Goal: Find specific page/section: Find specific page/section

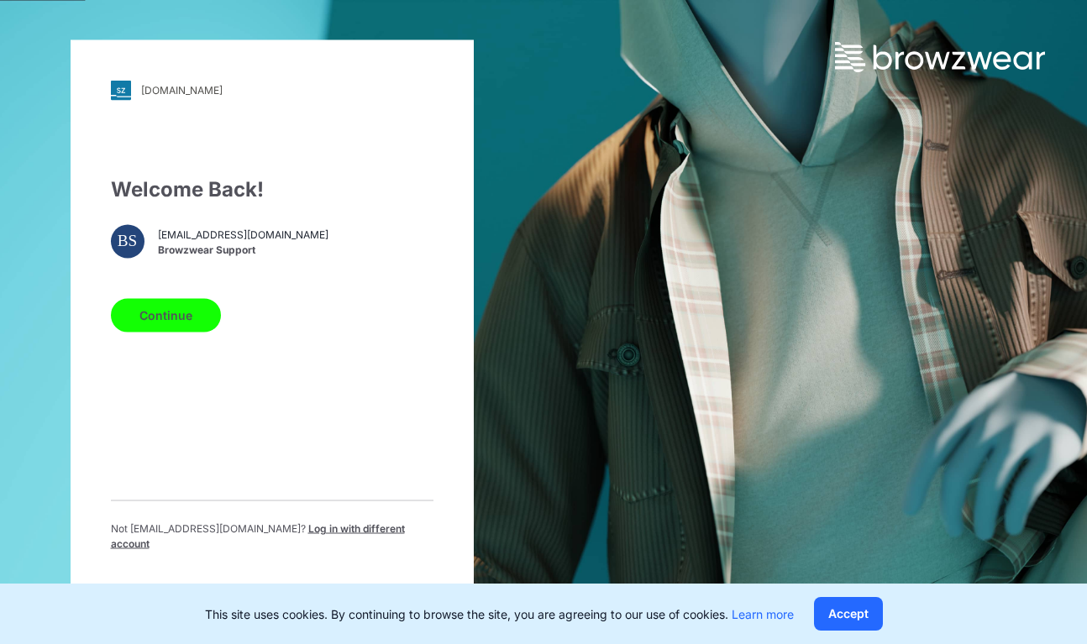
click at [180, 319] on button "Continue" at bounding box center [166, 315] width 110 height 34
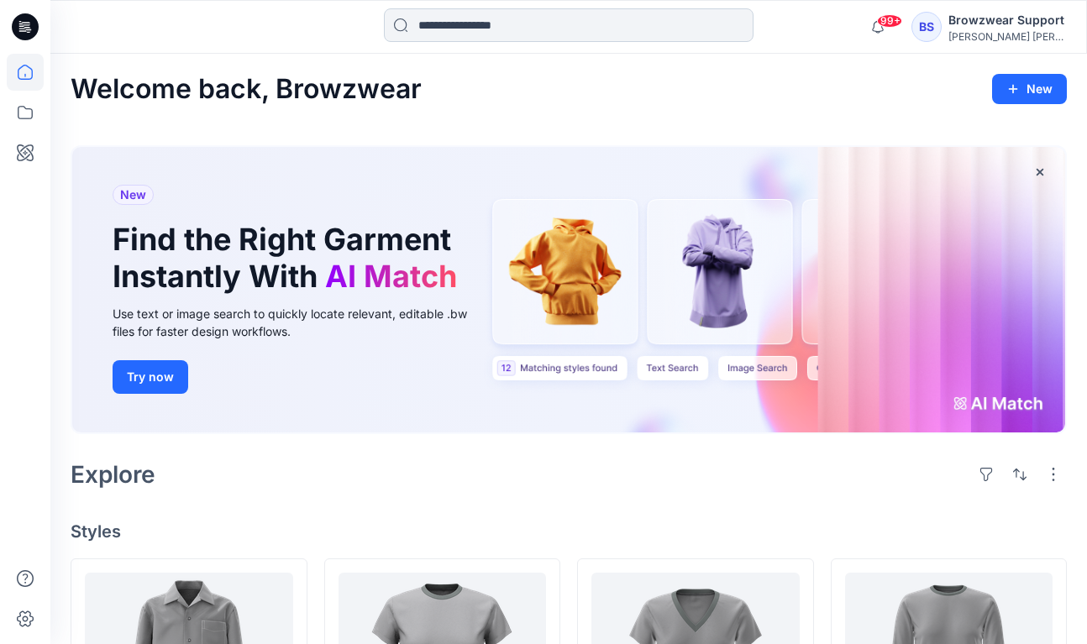
click at [525, 27] on input at bounding box center [568, 25] width 369 height 34
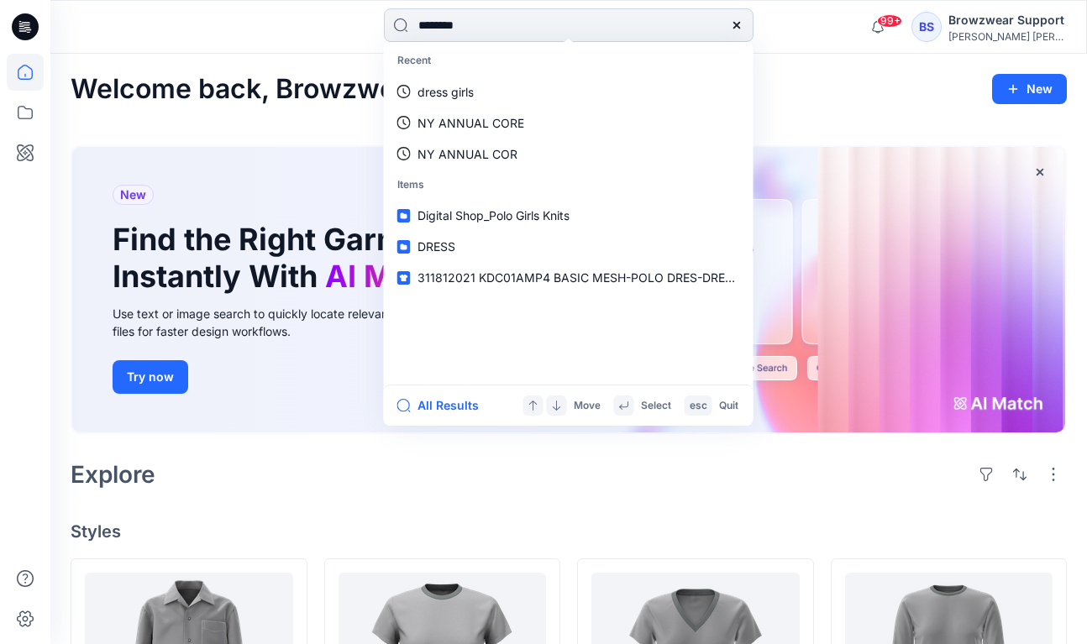
type input "*********"
click at [33, 113] on icon at bounding box center [25, 112] width 37 height 37
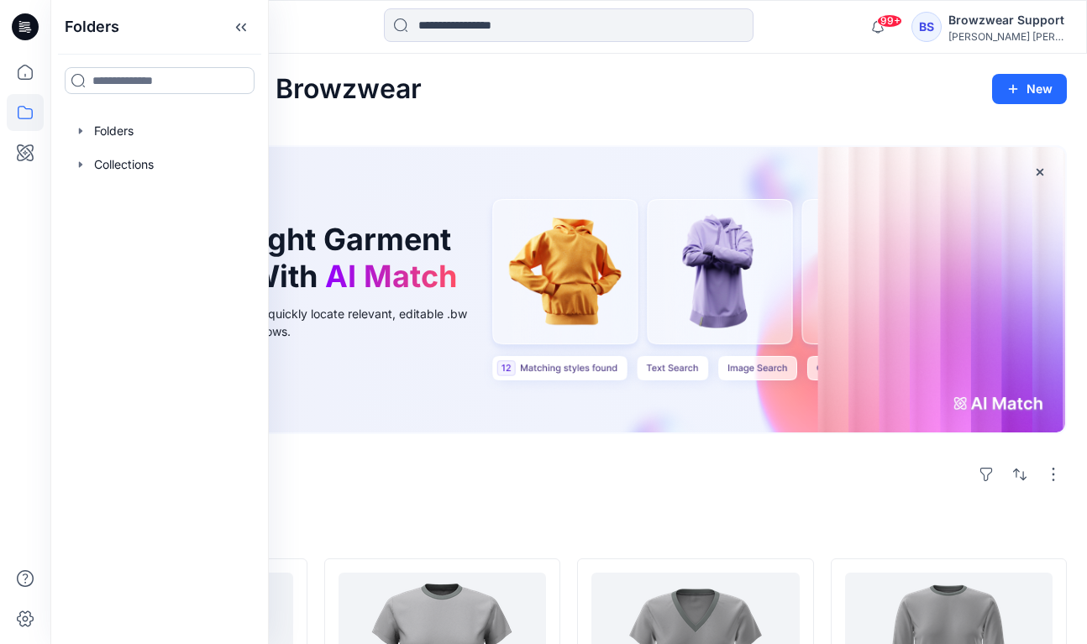
click at [160, 79] on input at bounding box center [160, 80] width 190 height 27
click at [96, 124] on div at bounding box center [159, 131] width 191 height 34
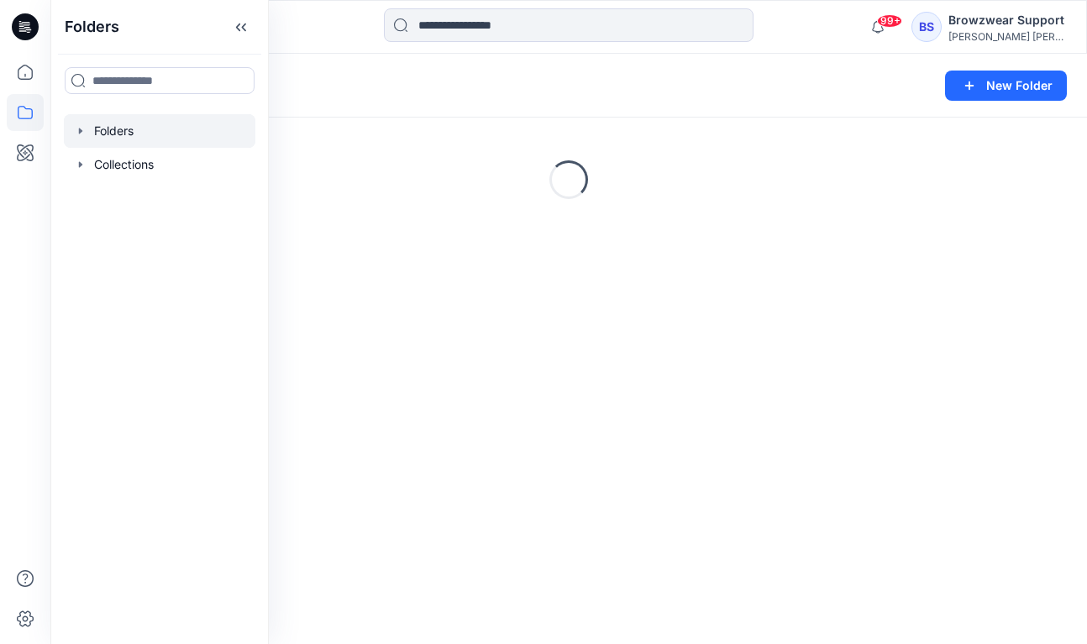
click at [78, 135] on icon "button" at bounding box center [80, 130] width 13 height 13
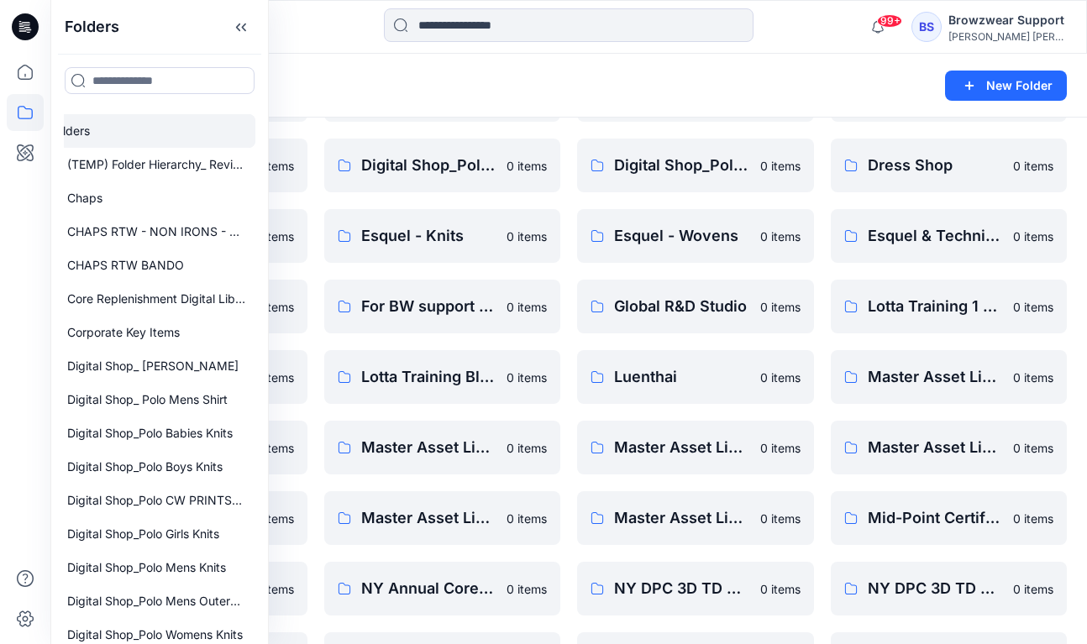
scroll to position [254, 0]
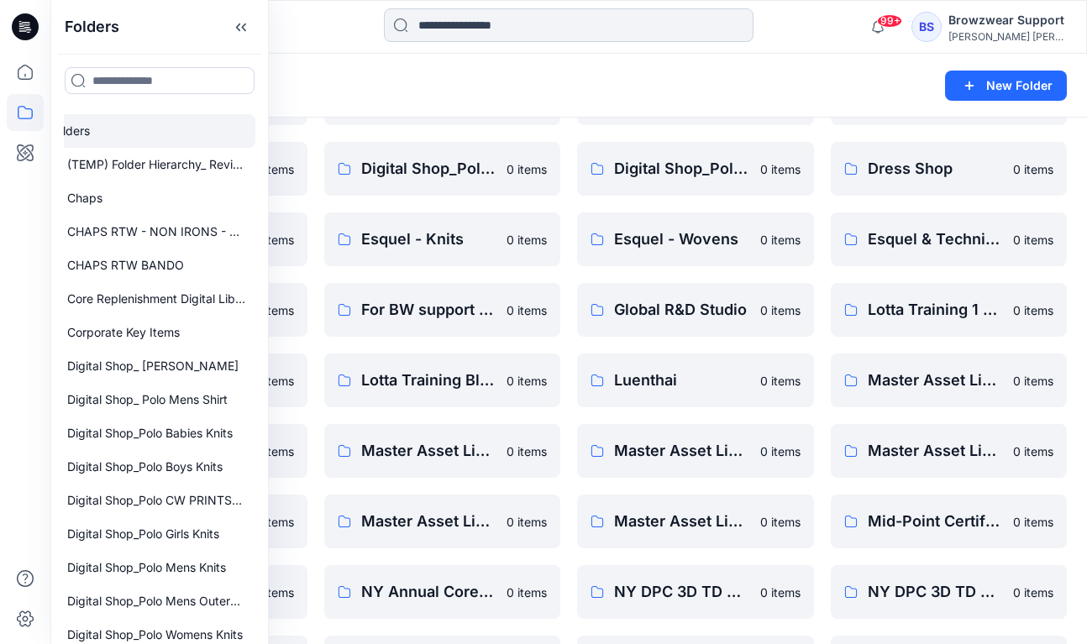
click at [631, 24] on input at bounding box center [568, 25] width 369 height 34
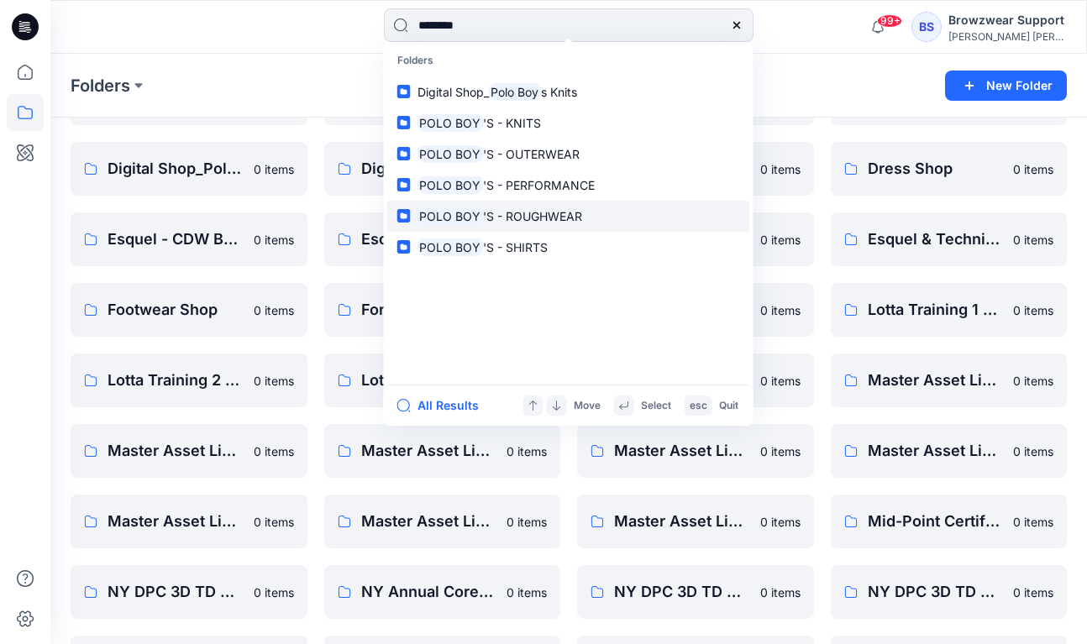
type input "********"
click at [571, 220] on span "'S - ROUGHWEAR" at bounding box center [532, 216] width 99 height 14
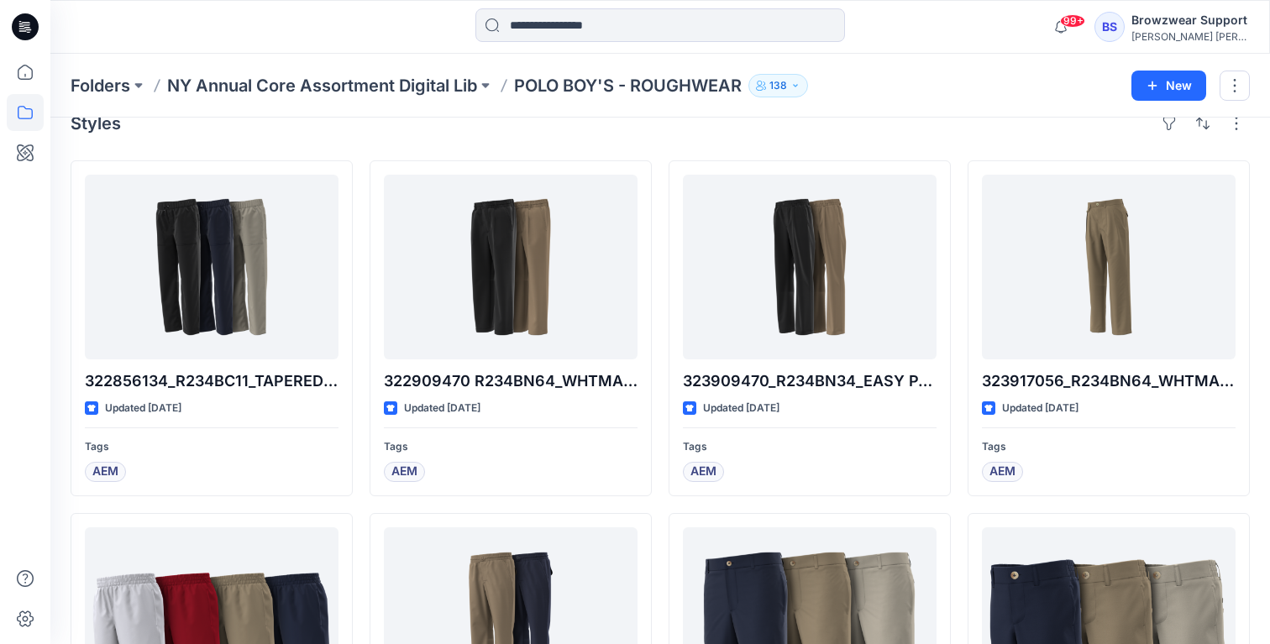
scroll to position [29, 0]
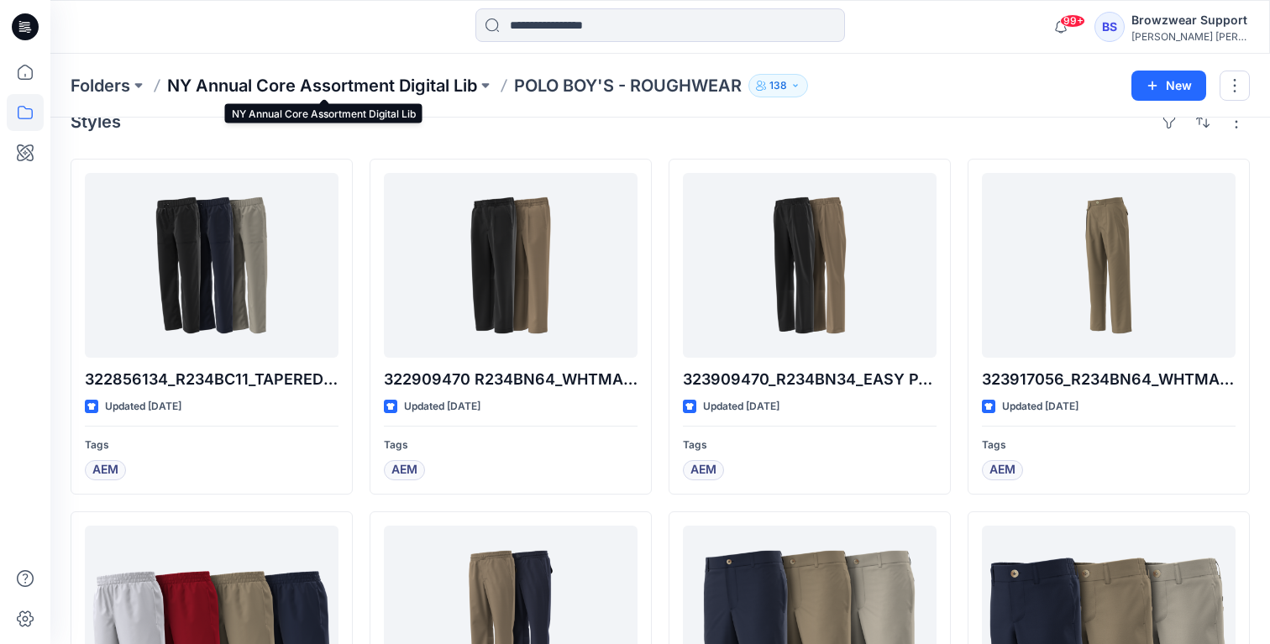
click at [419, 86] on p "NY Annual Core Assortment Digital Lib" at bounding box center [322, 86] width 310 height 24
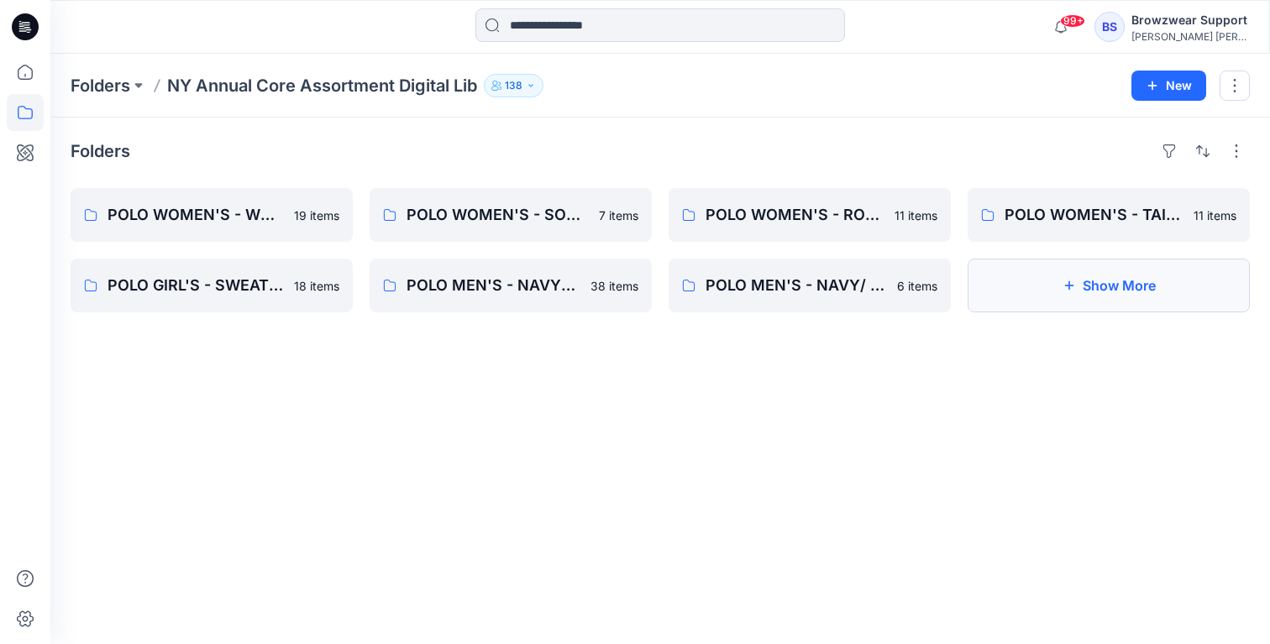
click at [1086, 297] on button "Show More" at bounding box center [1108, 286] width 282 height 54
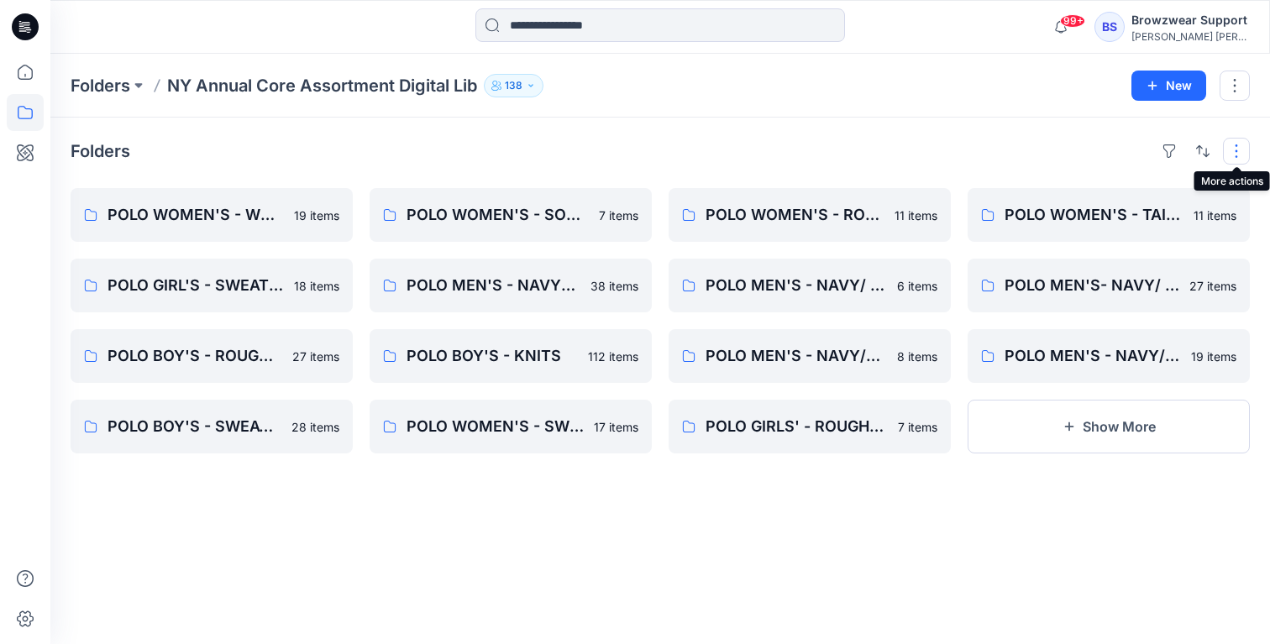
click at [1086, 141] on button "button" at bounding box center [1236, 151] width 27 height 27
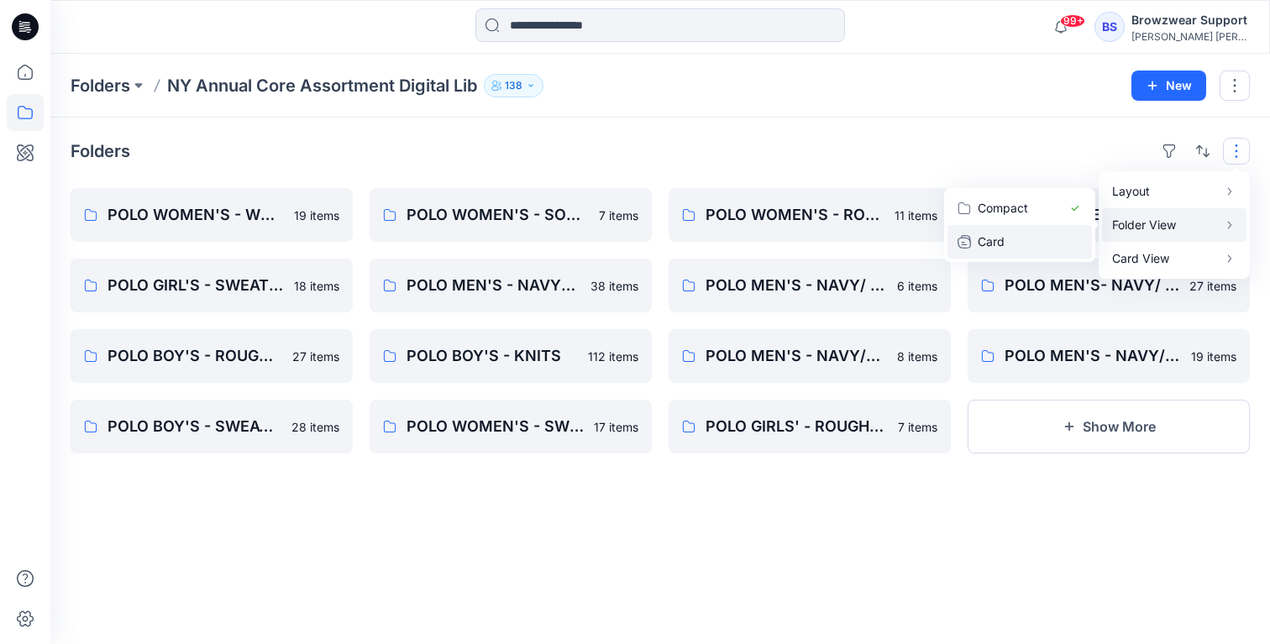
click at [1044, 233] on p "Card" at bounding box center [1019, 242] width 84 height 20
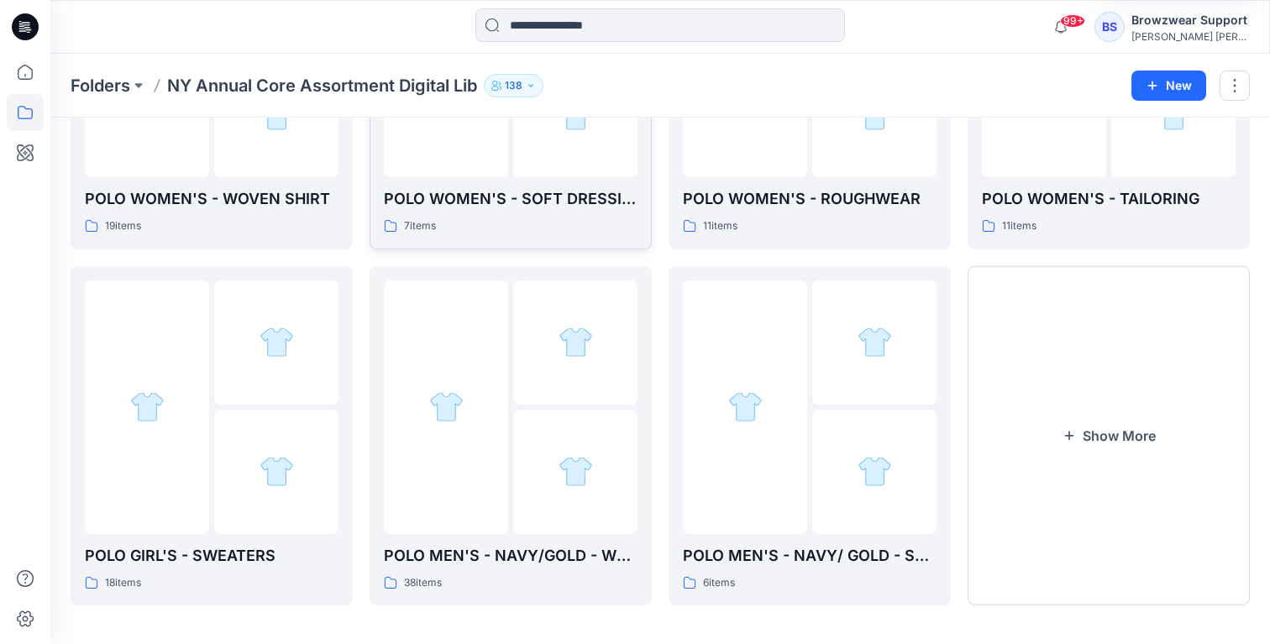
scroll to position [287, 0]
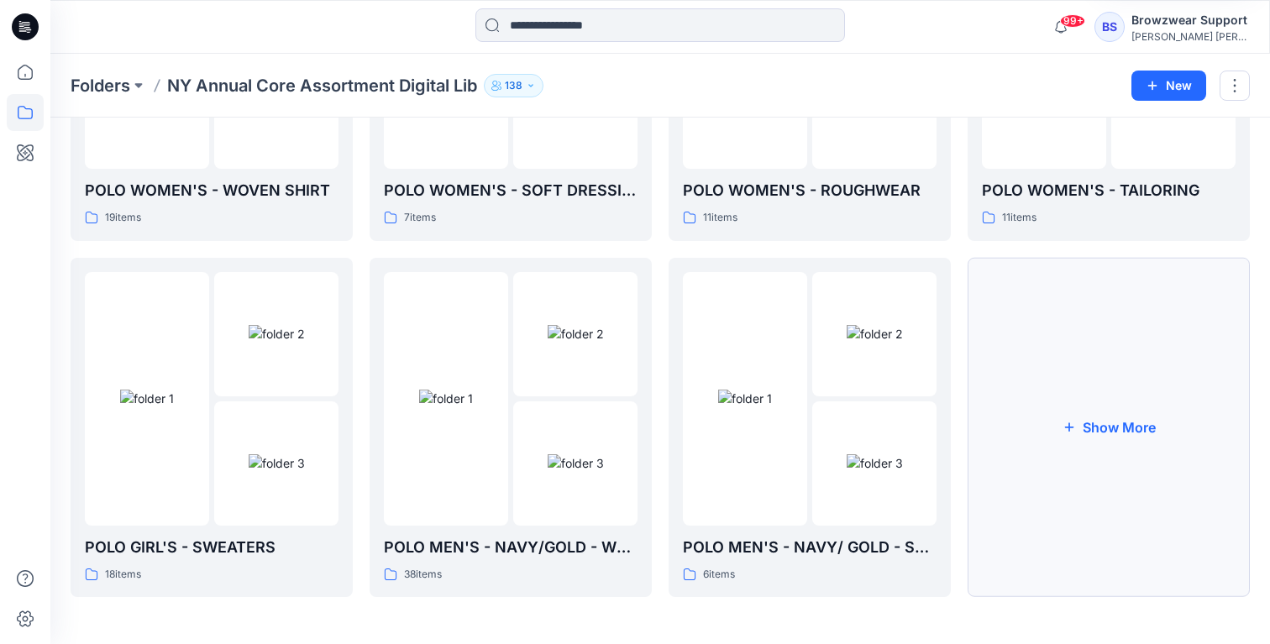
click at [1086, 516] on button "Show More" at bounding box center [1108, 428] width 282 height 340
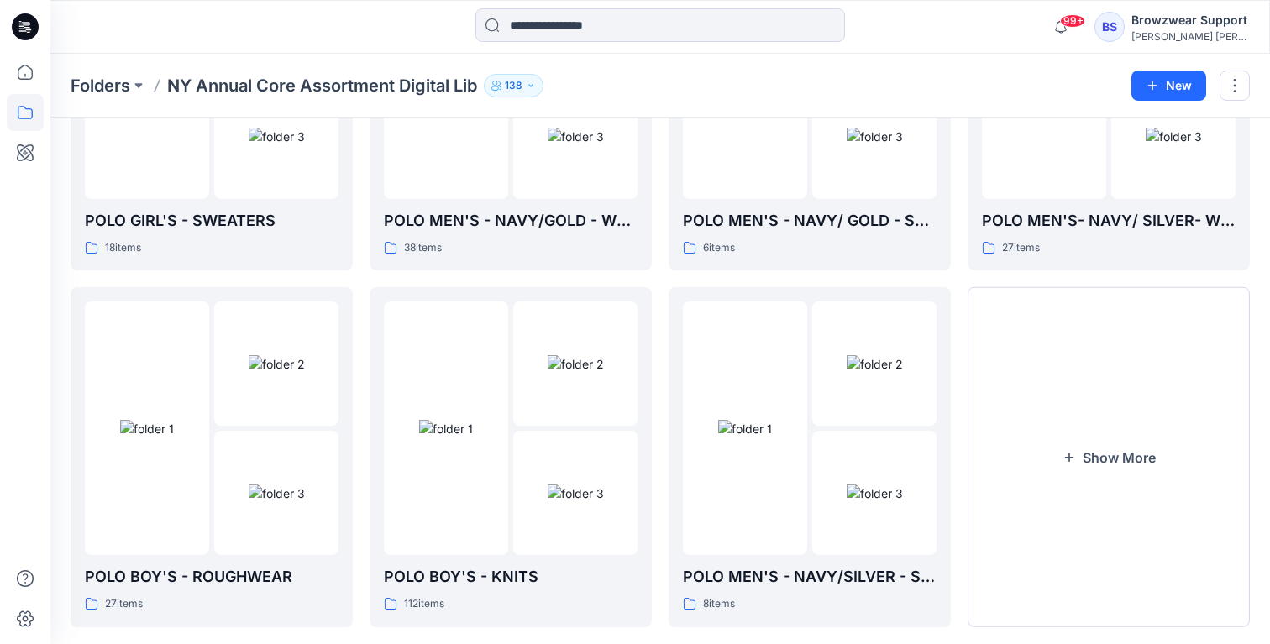
scroll to position [643, 0]
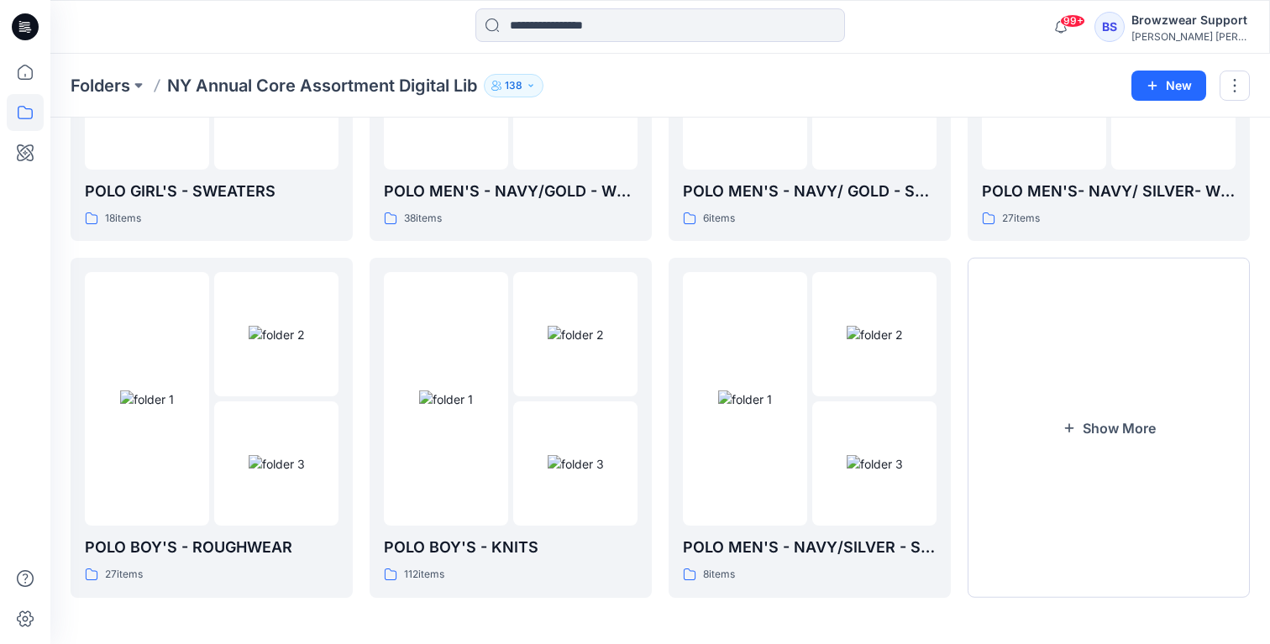
click at [658, 71] on div "Folders NY Annual Core Assortment Digital Lib 138 New" at bounding box center [659, 86] width 1219 height 64
click at [490, 573] on div "112 items" at bounding box center [511, 575] width 254 height 18
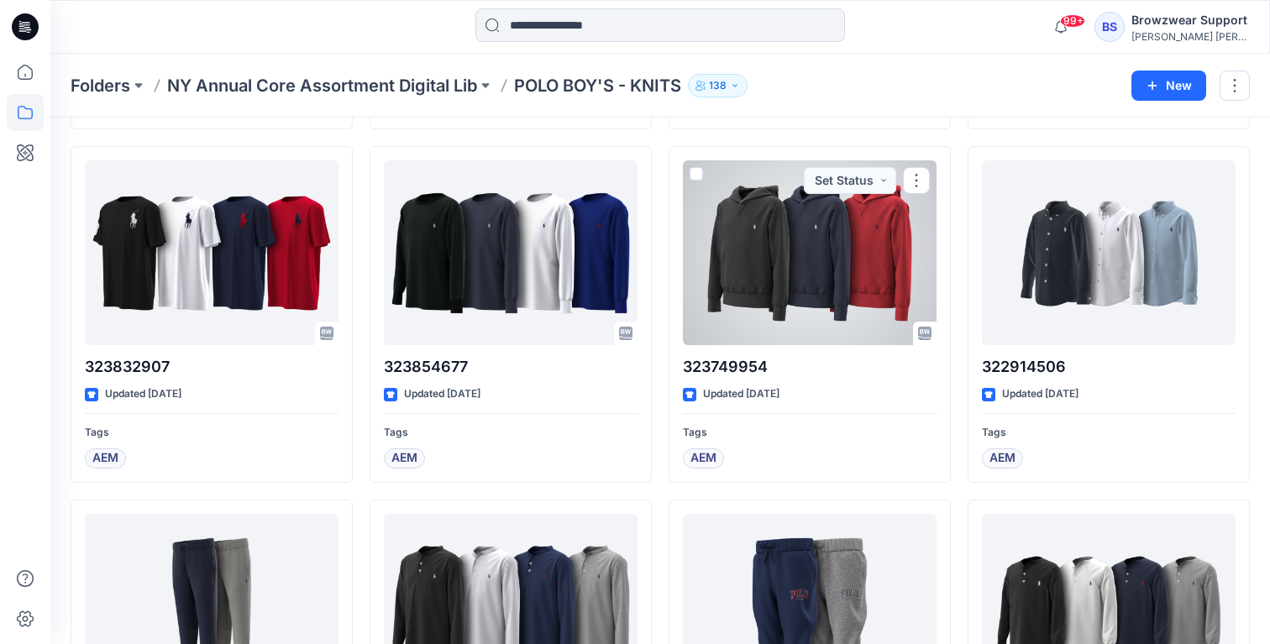
scroll to position [1642, 0]
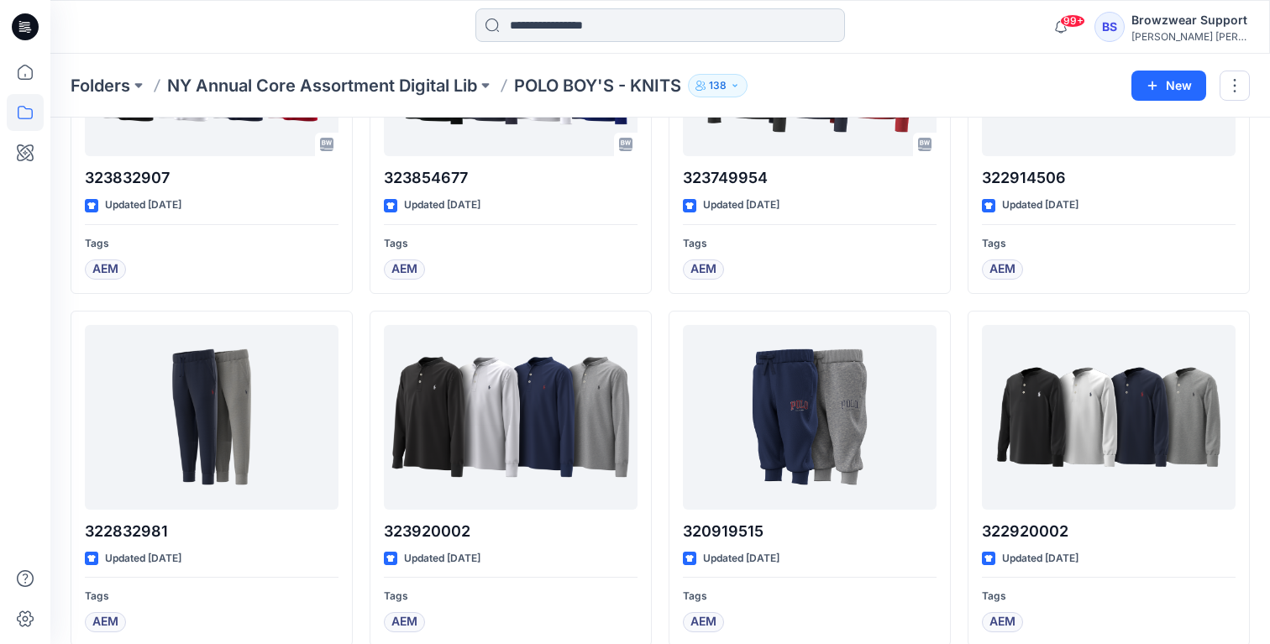
click at [669, 29] on input at bounding box center [659, 25] width 369 height 34
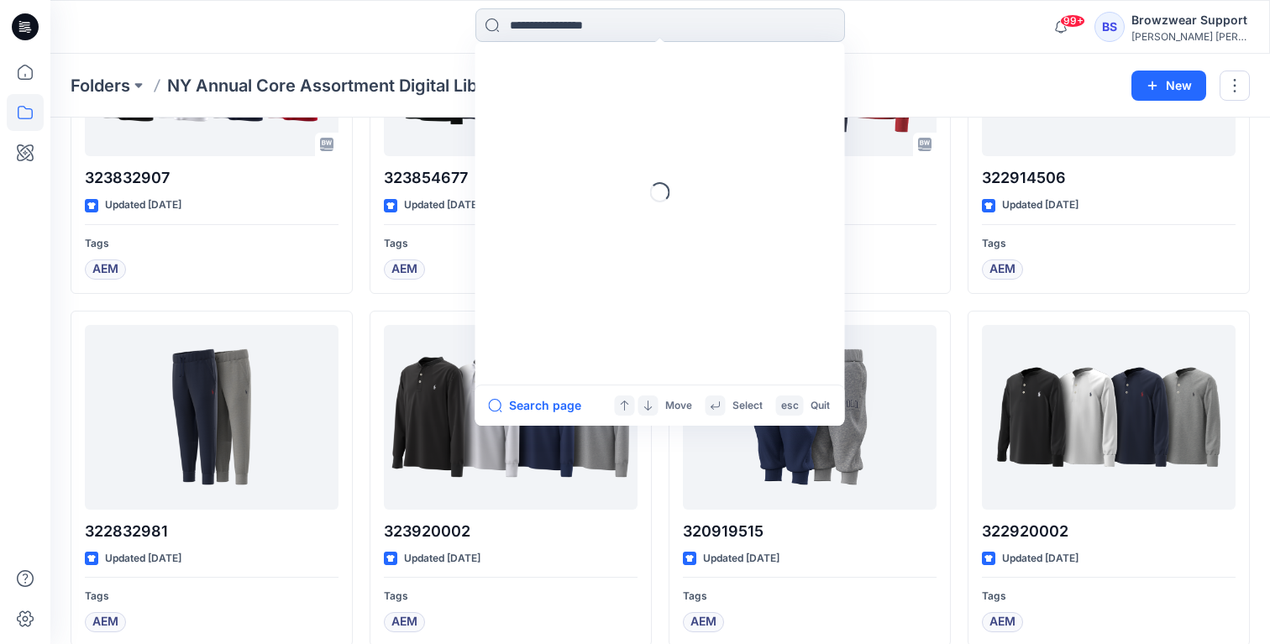
paste input "*********"
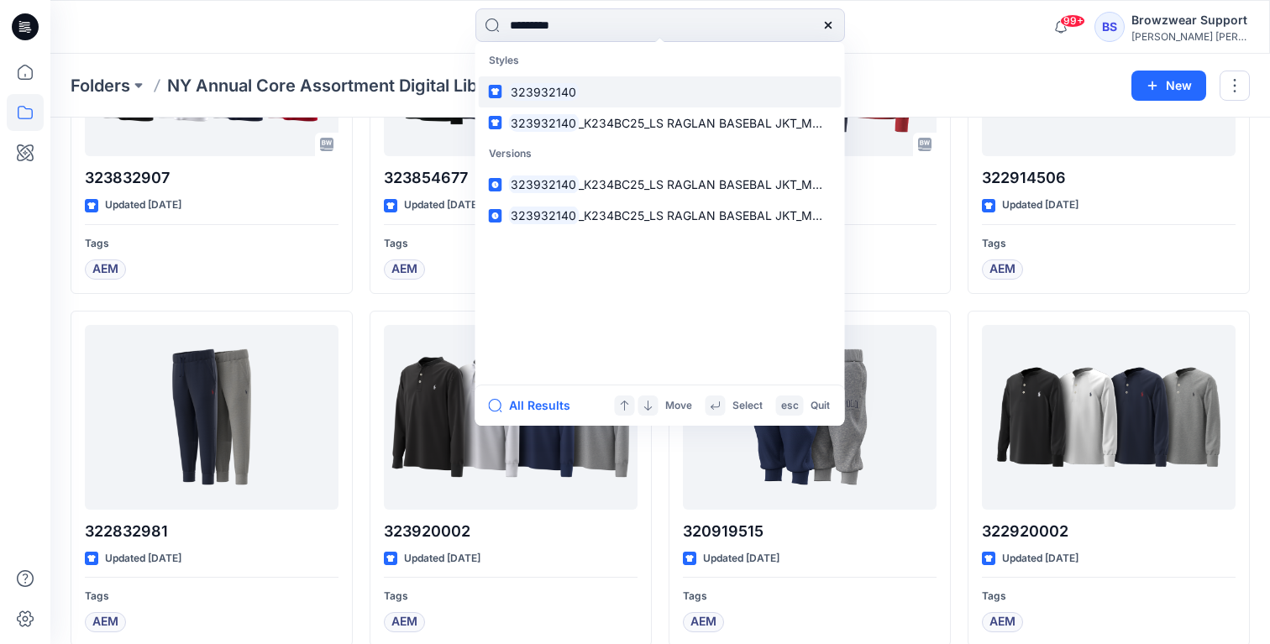
type input "*********"
click at [554, 94] on mark "323932140" at bounding box center [544, 91] width 71 height 19
